Goal: Task Accomplishment & Management: Manage account settings

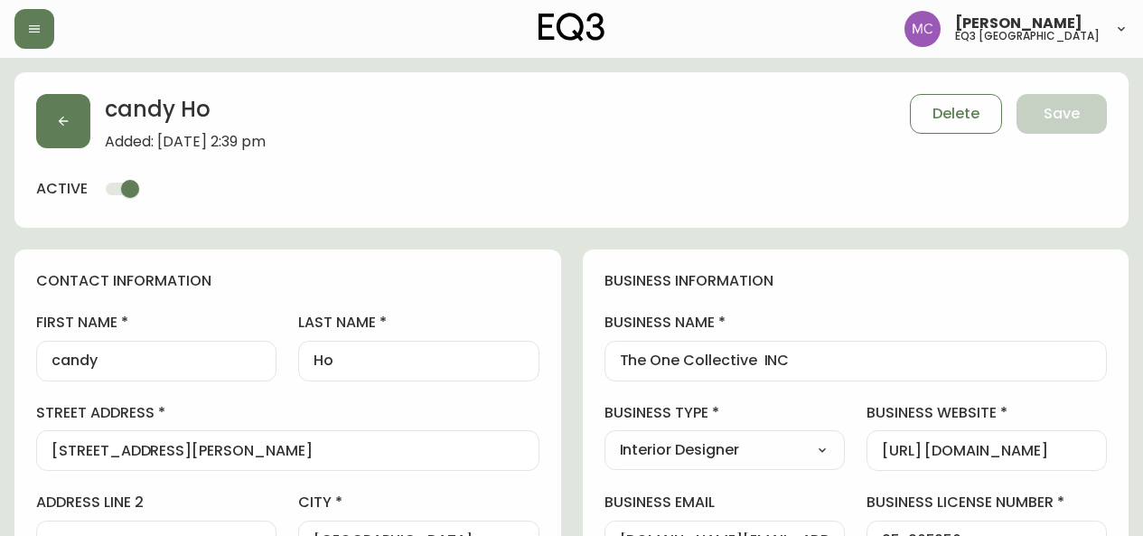
select select "BC"
select select "CA"
select select "CA_EN"
select select "Other"
select select "Interior Designer"
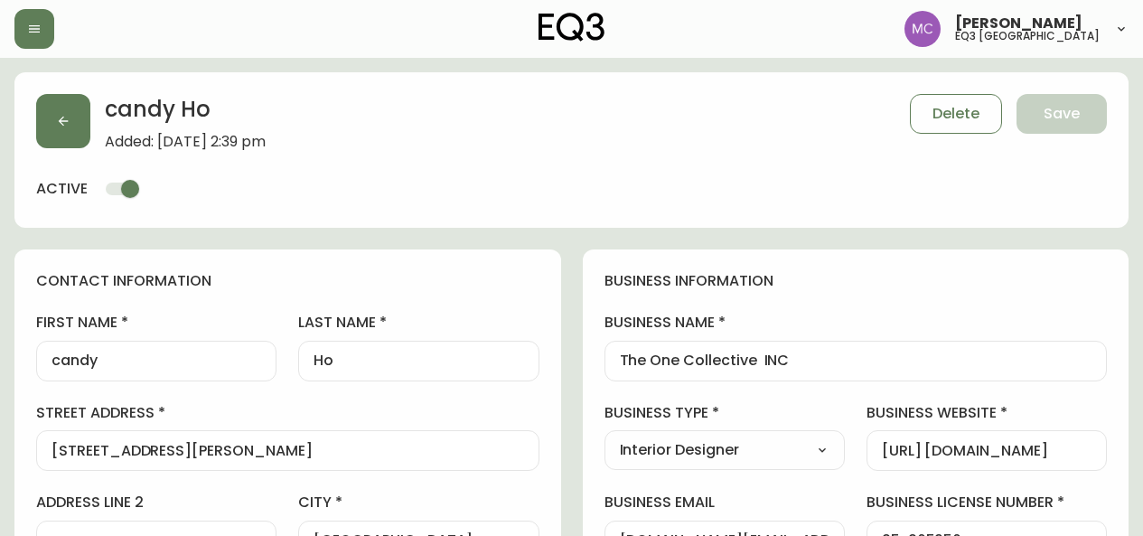
select select "cjw10z96p001r6gs00juufhhe"
select select "false"
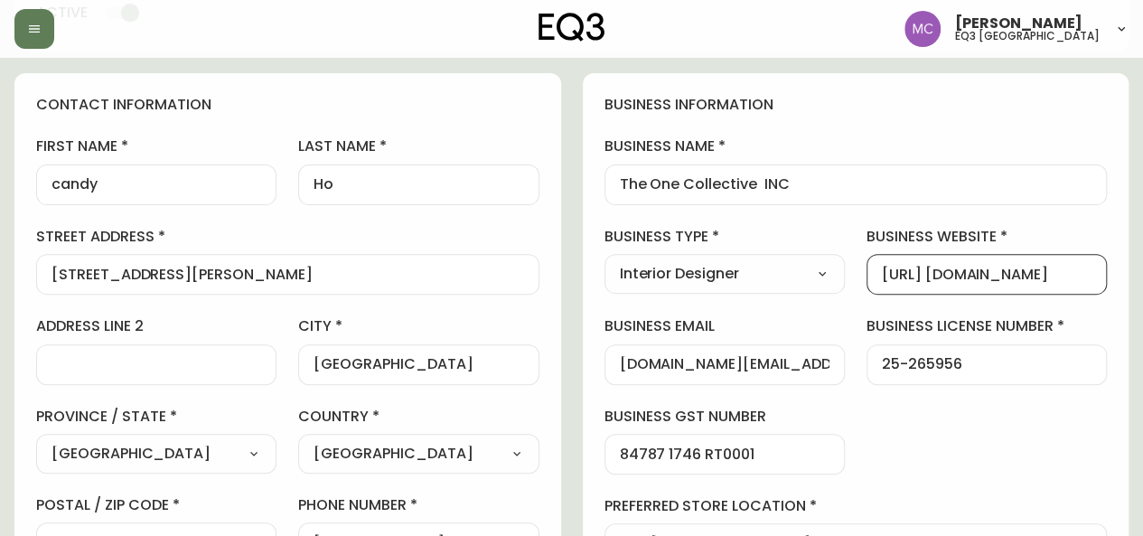
scroll to position [0, 77]
drag, startPoint x: 1035, startPoint y: 274, endPoint x: 1008, endPoint y: 275, distance: 27.1
click at [1008, 275] on input "[URL] [DOMAIN_NAME]" at bounding box center [987, 274] width 210 height 17
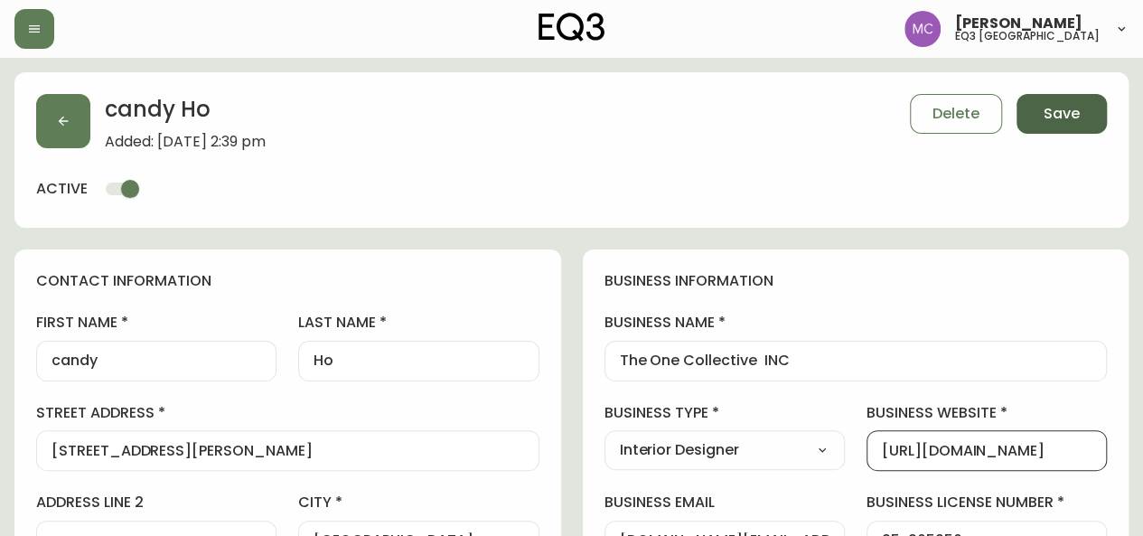
type input "[URL][DOMAIN_NAME]"
click at [1071, 117] on span "Save" at bounding box center [1061, 114] width 36 height 20
select select
type input "Other"
select select "Other"
